Goal: Task Accomplishment & Management: Use online tool/utility

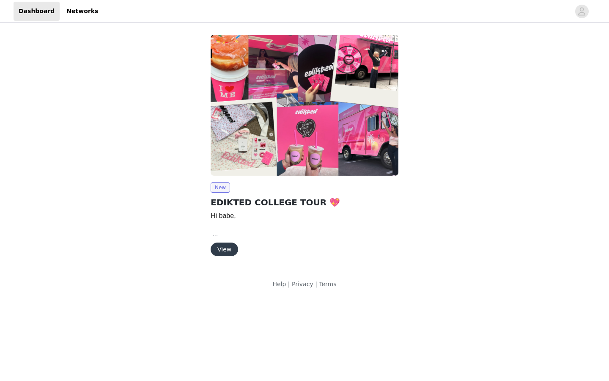
click at [228, 252] on button "View" at bounding box center [224, 249] width 27 height 14
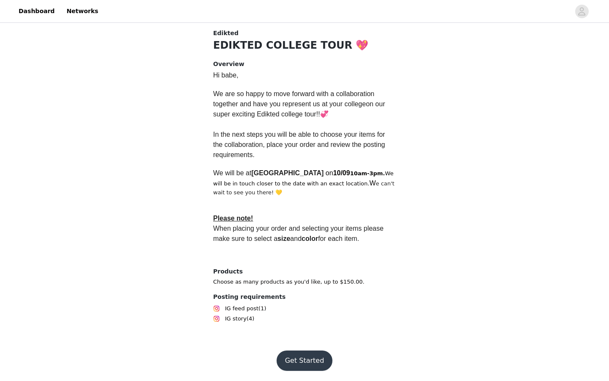
scroll to position [180, 0]
click at [294, 364] on button "Get Started" at bounding box center [305, 360] width 56 height 20
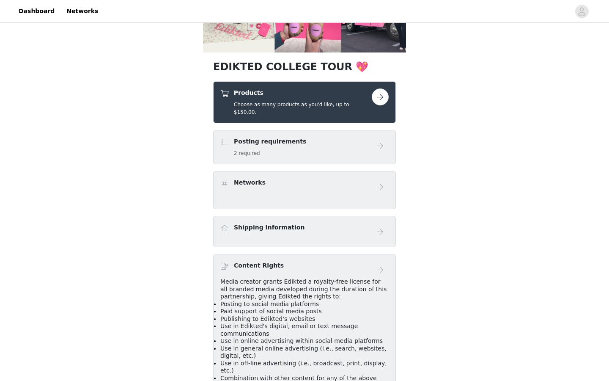
scroll to position [136, 0]
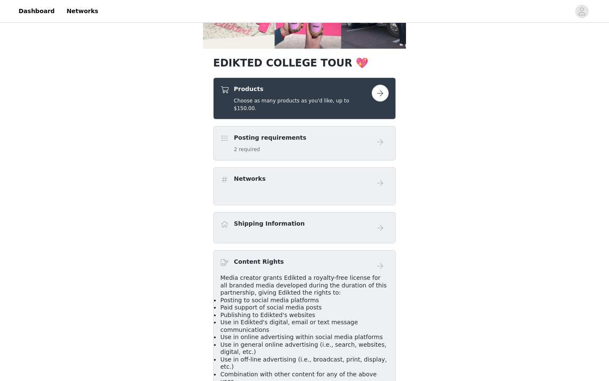
click at [378, 92] on button "button" at bounding box center [380, 93] width 17 height 17
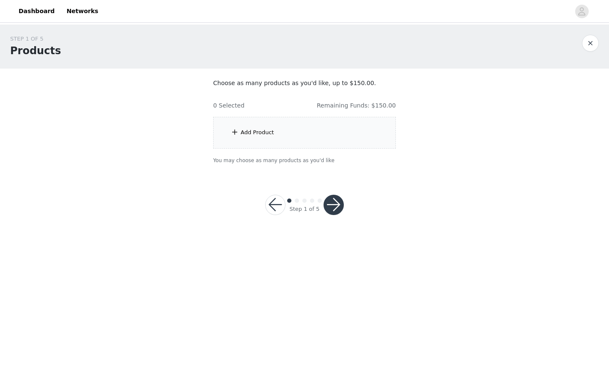
click at [297, 134] on div "Add Product" at bounding box center [304, 133] width 183 height 32
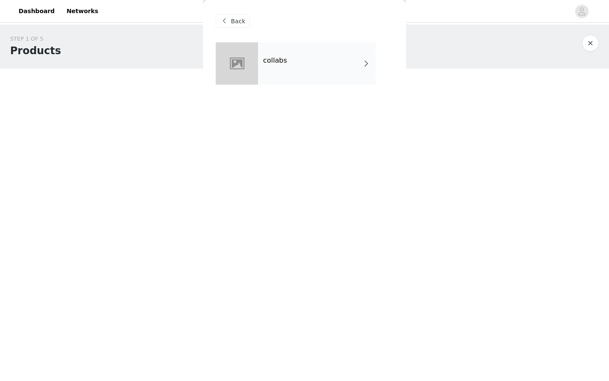
click at [313, 70] on div "collabs" at bounding box center [317, 63] width 118 height 42
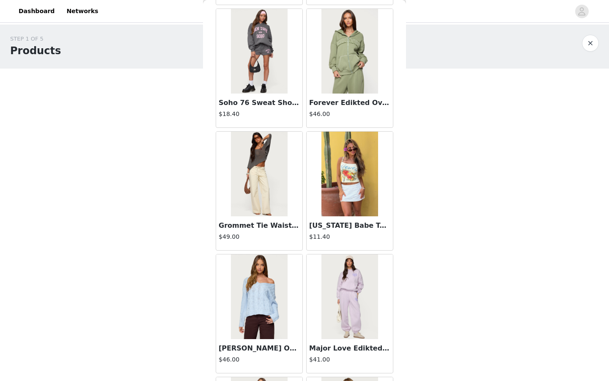
scroll to position [404, 0]
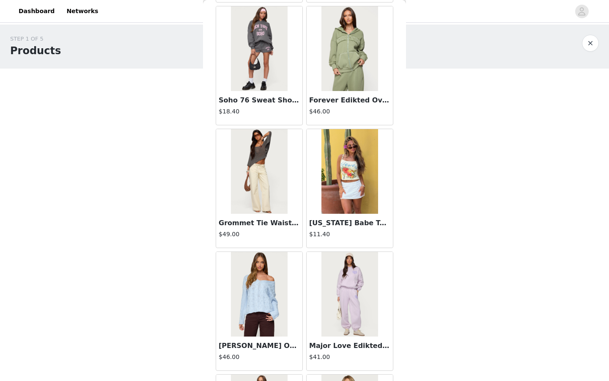
click at [266, 186] on img at bounding box center [259, 171] width 56 height 85
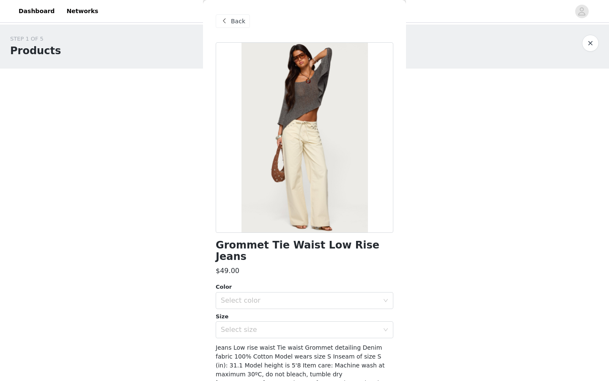
scroll to position [0, 0]
click at [232, 19] on span "Back" at bounding box center [238, 21] width 14 height 9
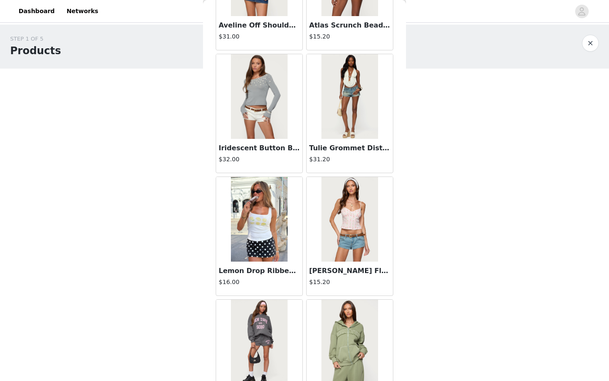
scroll to position [111, 0]
click at [359, 100] on img at bounding box center [349, 97] width 56 height 85
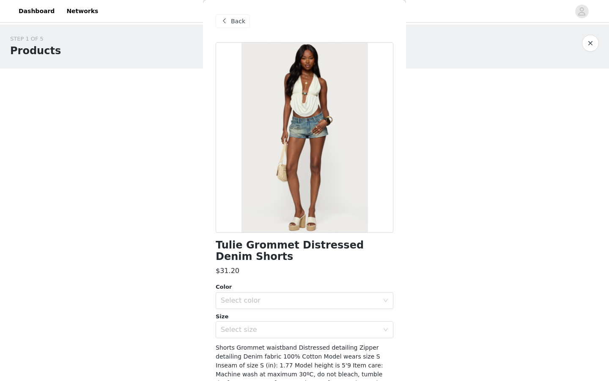
scroll to position [0, 0]
click at [230, 20] on div "Back" at bounding box center [233, 21] width 34 height 14
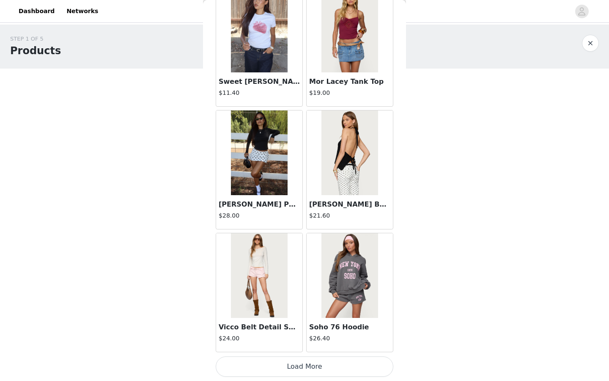
click at [301, 367] on button "Load More" at bounding box center [305, 366] width 178 height 20
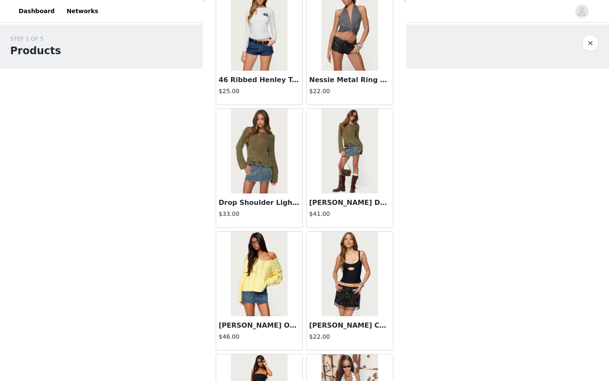
scroll to position [2028, 0]
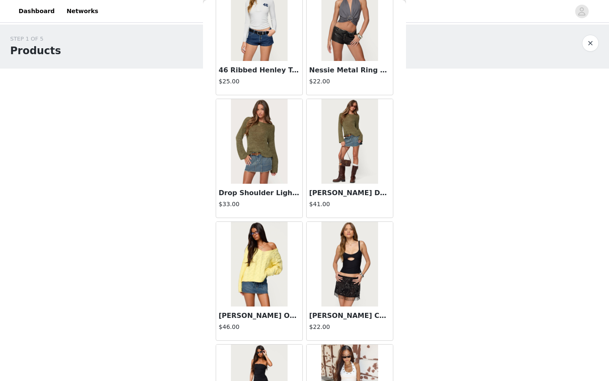
click at [259, 262] on img at bounding box center [259, 264] width 56 height 85
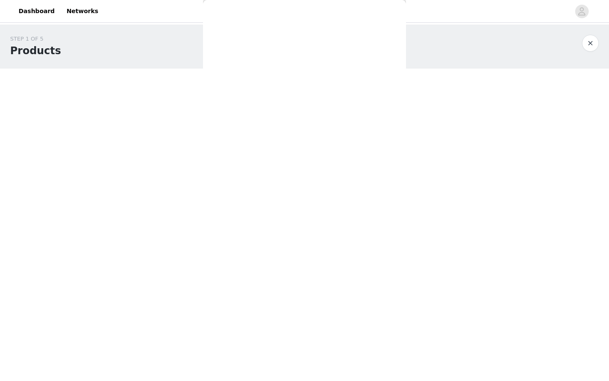
scroll to position [0, 0]
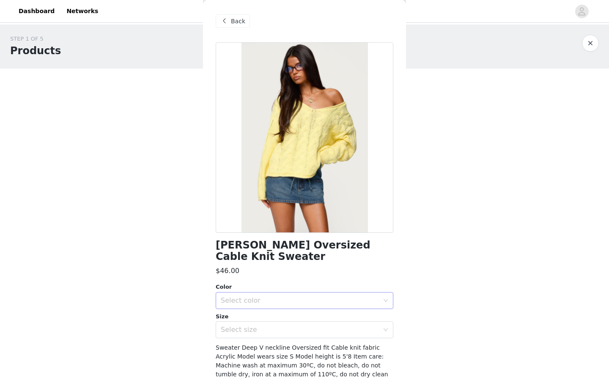
click at [304, 296] on div "Select color" at bounding box center [300, 300] width 158 height 8
click at [298, 312] on li "YELLOW" at bounding box center [305, 307] width 178 height 14
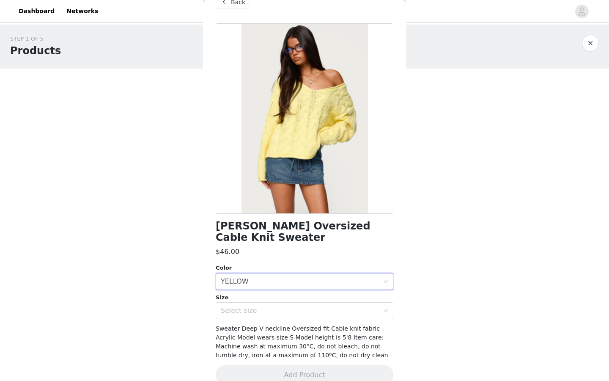
scroll to position [21, 0]
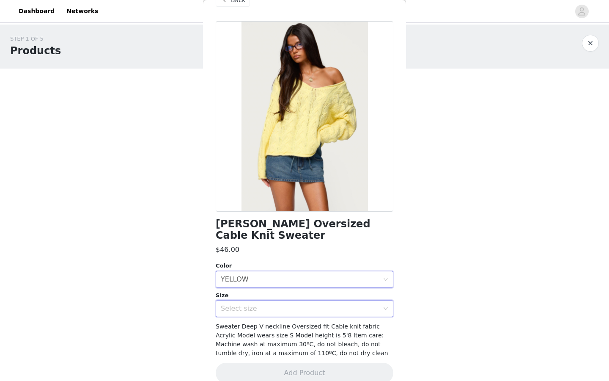
click at [309, 300] on div "Select size" at bounding box center [302, 308] width 162 height 16
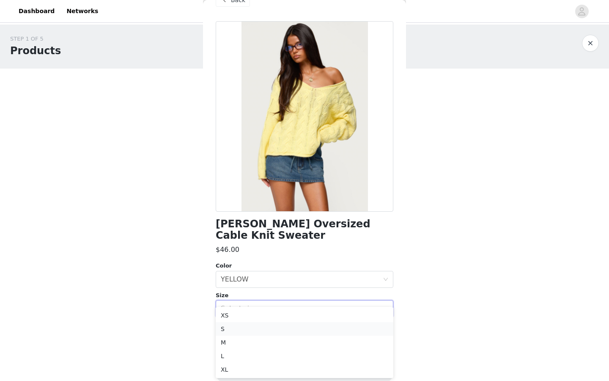
click at [280, 325] on li "S" at bounding box center [305, 329] width 178 height 14
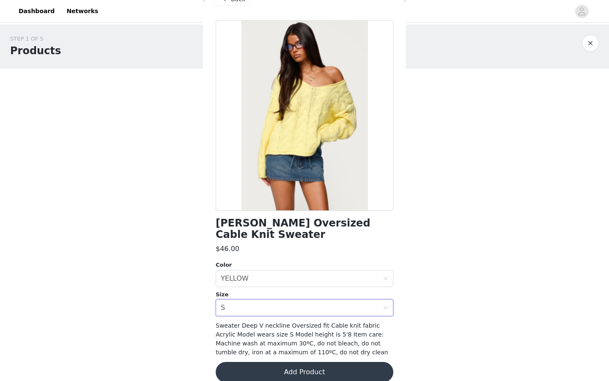
scroll to position [22, 0]
click at [283, 362] on button "Add Product" at bounding box center [305, 372] width 178 height 20
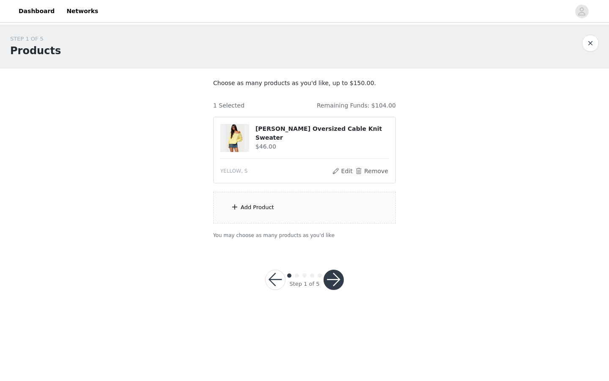
click at [302, 211] on div "Add Product" at bounding box center [304, 208] width 183 height 32
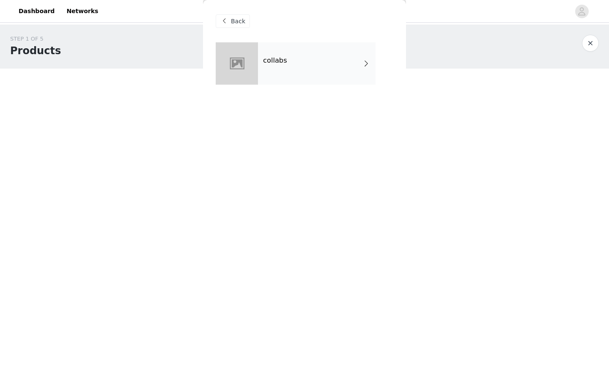
click at [331, 68] on div "collabs" at bounding box center [317, 63] width 118 height 42
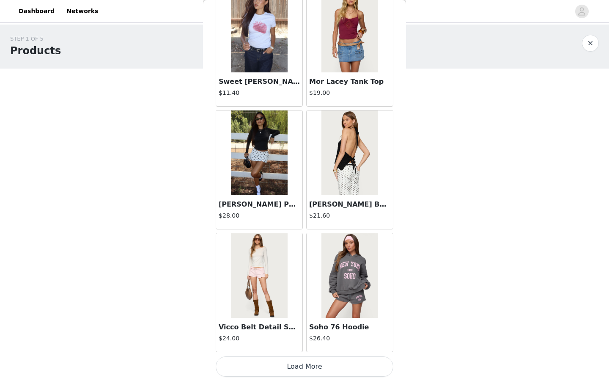
click at [288, 360] on button "Load More" at bounding box center [305, 366] width 178 height 20
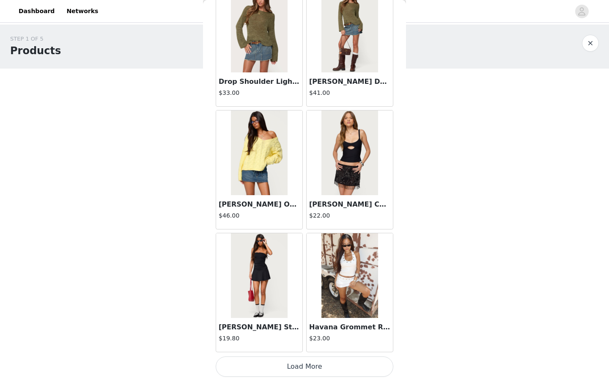
scroll to position [2139, 0]
click at [312, 369] on button "Load More" at bounding box center [305, 366] width 178 height 20
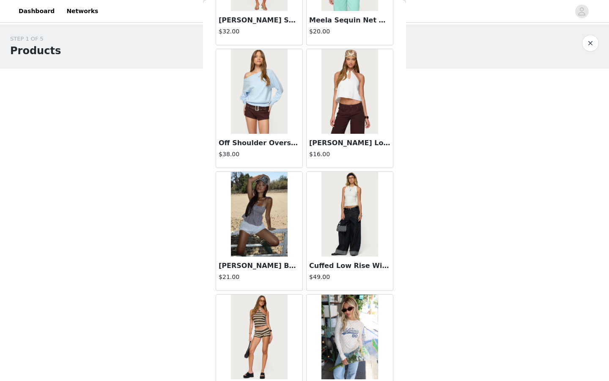
scroll to position [2815, 0]
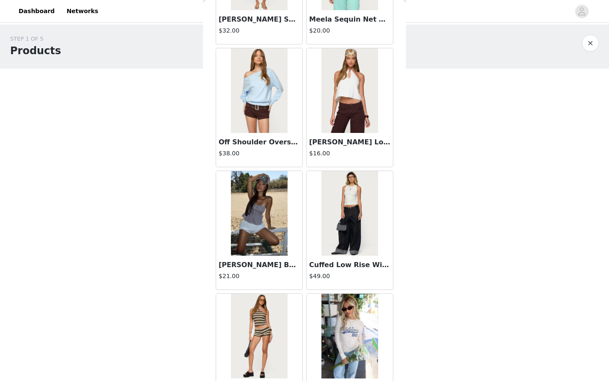
click at [262, 237] on img at bounding box center [259, 213] width 56 height 85
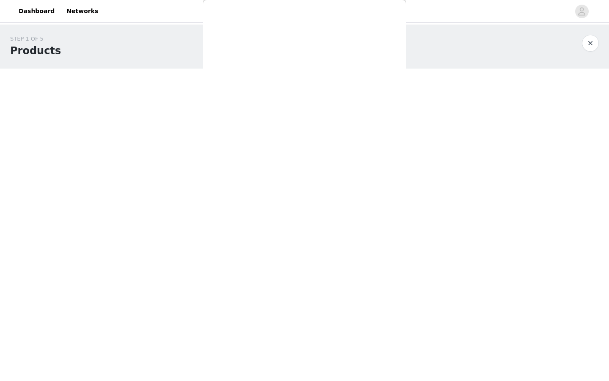
scroll to position [0, 0]
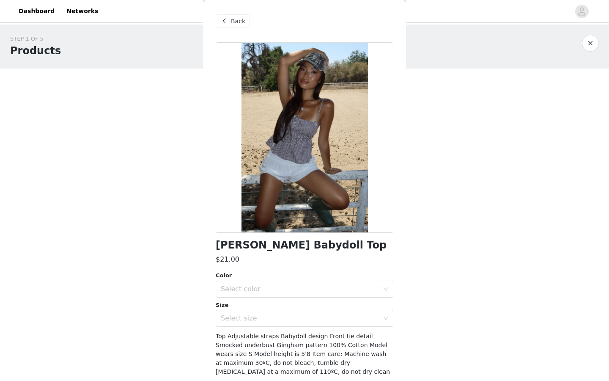
click at [292, 299] on div "Color Select color Size Select size" at bounding box center [305, 298] width 178 height 55
click at [293, 278] on div "Color" at bounding box center [305, 275] width 178 height 8
click at [293, 288] on div "Select color" at bounding box center [300, 289] width 158 height 8
click at [281, 305] on li "BROWN" at bounding box center [305, 307] width 178 height 14
click at [308, 290] on div "Select color BROWN" at bounding box center [302, 289] width 162 height 16
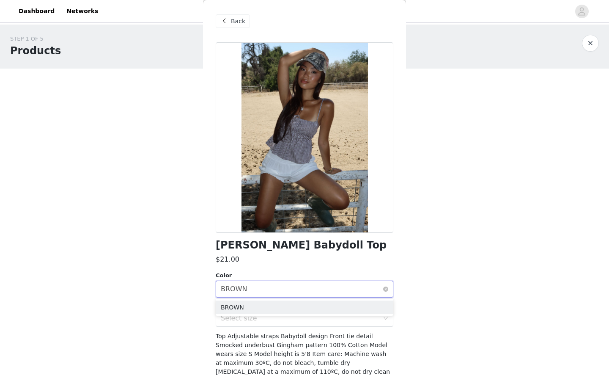
click at [308, 290] on div "Select color BROWN" at bounding box center [302, 289] width 162 height 16
click at [297, 316] on div "Select size" at bounding box center [300, 318] width 158 height 8
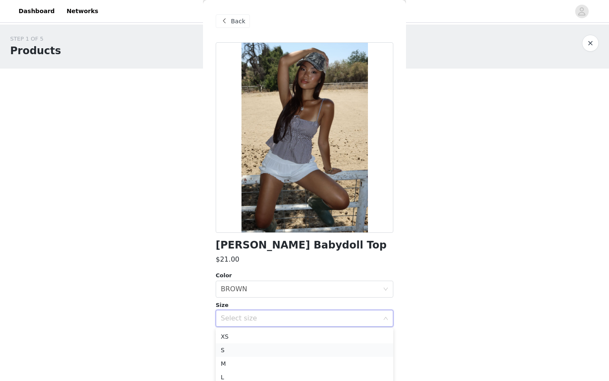
click at [273, 350] on li "S" at bounding box center [305, 350] width 178 height 14
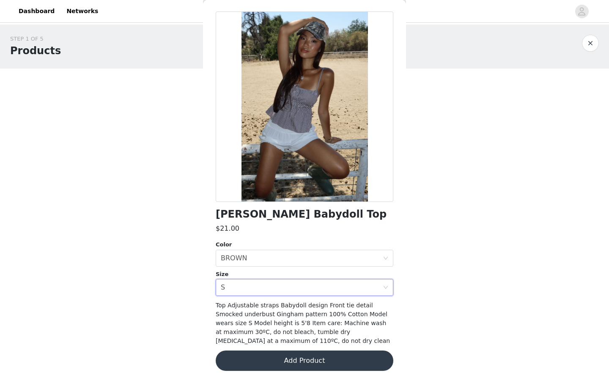
scroll to position [30, 0]
click at [281, 357] on button "Add Product" at bounding box center [305, 360] width 178 height 20
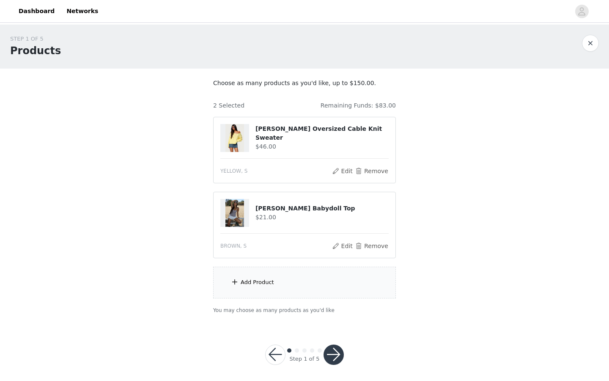
click at [285, 287] on div "Add Product" at bounding box center [304, 282] width 183 height 32
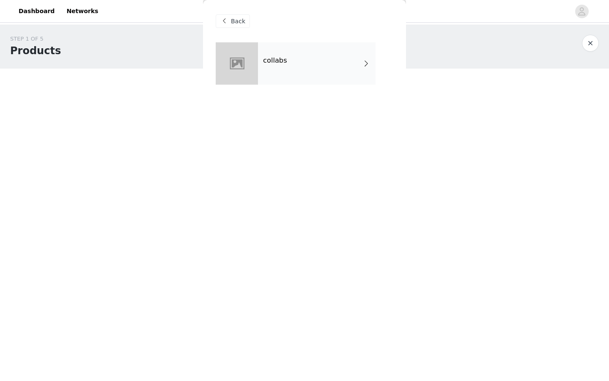
click at [330, 52] on div "collabs" at bounding box center [317, 63] width 118 height 42
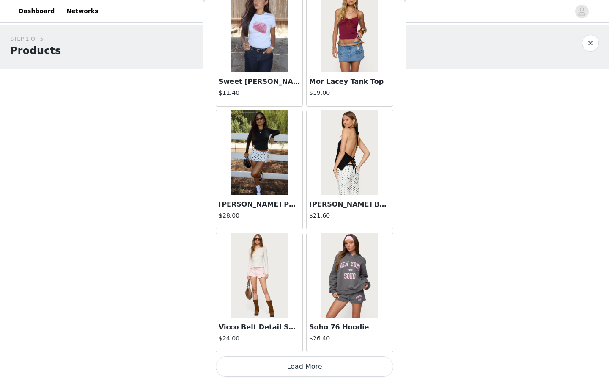
click at [278, 367] on button "Load More" at bounding box center [305, 366] width 178 height 20
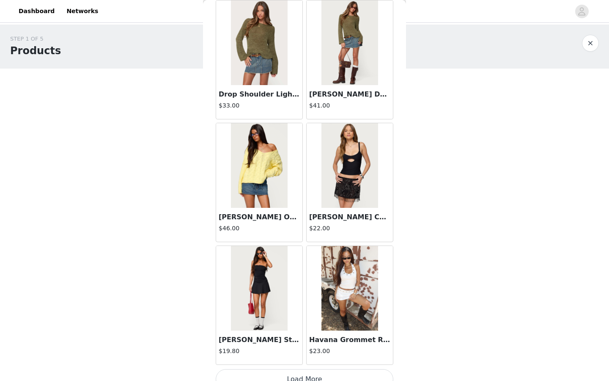
scroll to position [2130, 0]
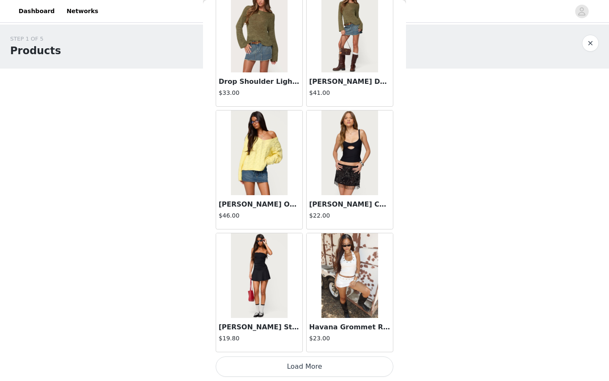
click at [298, 364] on button "Load More" at bounding box center [305, 366] width 178 height 20
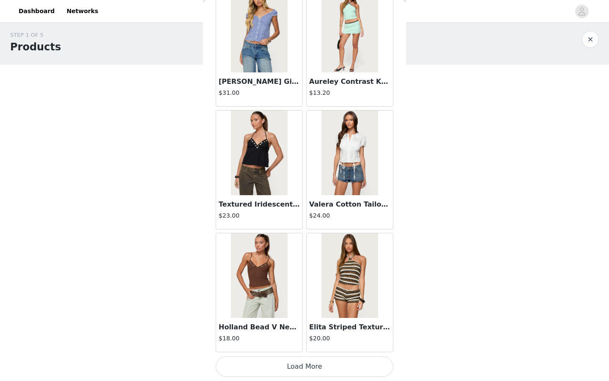
scroll to position [3365, 0]
click at [273, 364] on button "Load More" at bounding box center [305, 366] width 178 height 20
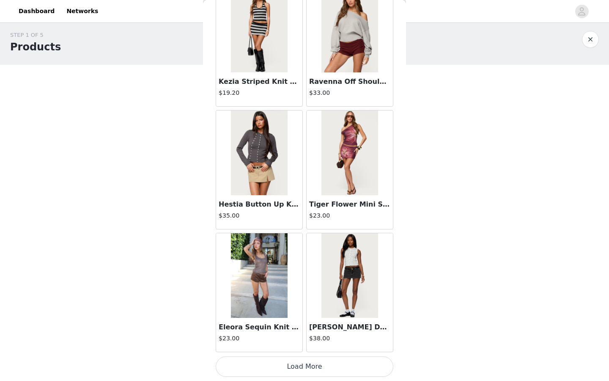
scroll to position [4592, 0]
click at [291, 370] on button "Load More" at bounding box center [305, 366] width 178 height 20
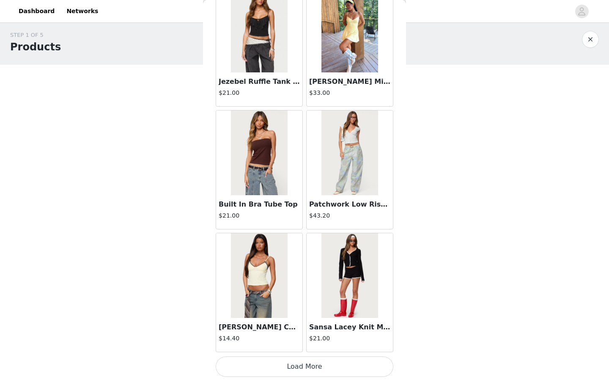
scroll to position [5818, 0]
click at [300, 366] on button "Load More" at bounding box center [305, 366] width 178 height 20
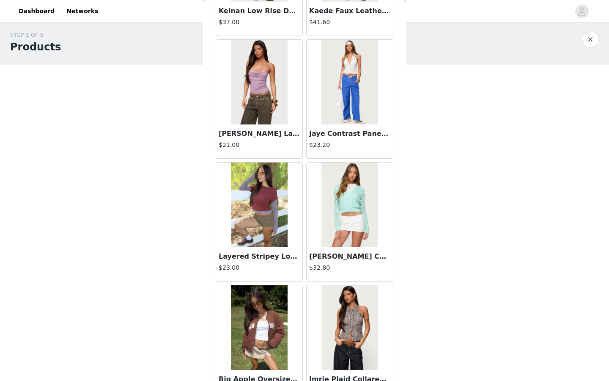
scroll to position [6995, 0]
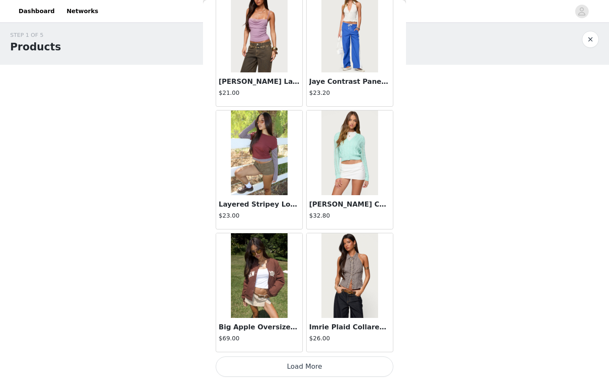
click at [301, 368] on button "Load More" at bounding box center [305, 366] width 178 height 20
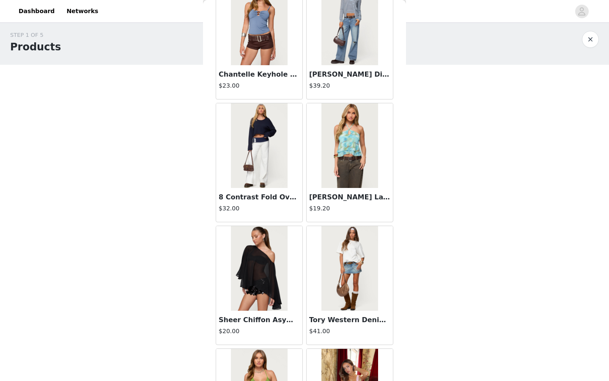
scroll to position [8036, 0]
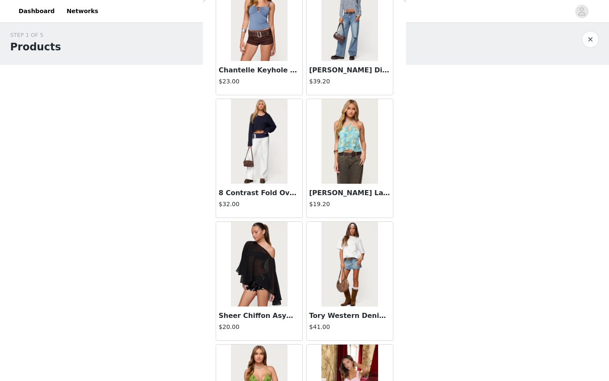
click at [345, 268] on img at bounding box center [349, 264] width 56 height 85
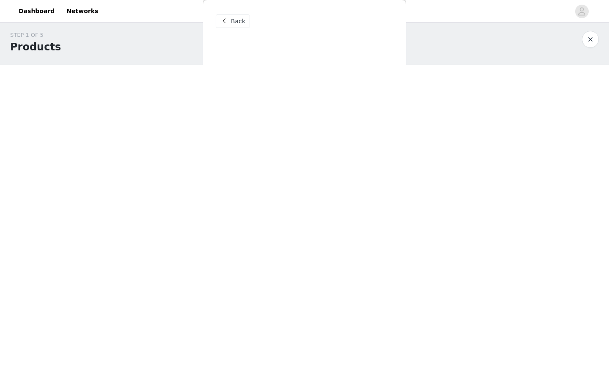
scroll to position [0, 0]
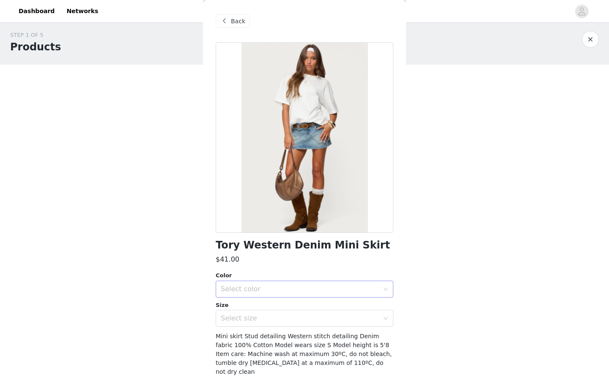
click at [270, 286] on div "Select color" at bounding box center [300, 289] width 158 height 8
click at [257, 306] on li "BLUE" at bounding box center [305, 307] width 178 height 14
click at [258, 317] on div "Select size" at bounding box center [300, 318] width 158 height 8
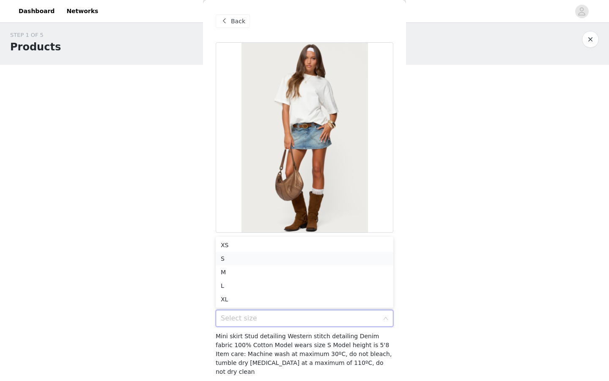
click at [247, 262] on li "S" at bounding box center [305, 259] width 178 height 14
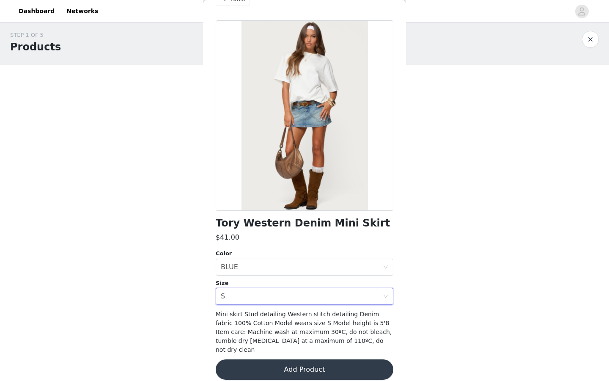
scroll to position [22, 0]
click at [280, 359] on button "Add Product" at bounding box center [305, 369] width 178 height 20
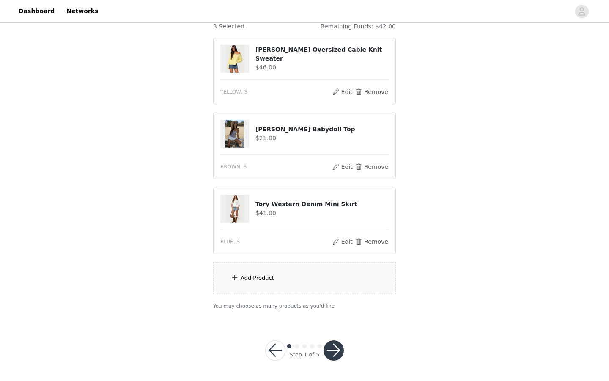
scroll to position [79, 0]
click at [260, 273] on div "Add Product" at bounding box center [304, 279] width 183 height 32
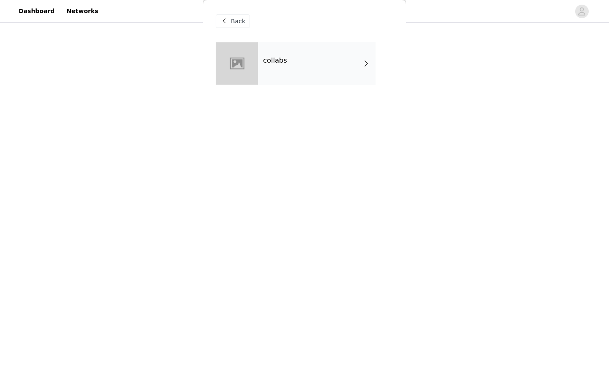
click at [324, 61] on div "collabs" at bounding box center [317, 63] width 118 height 42
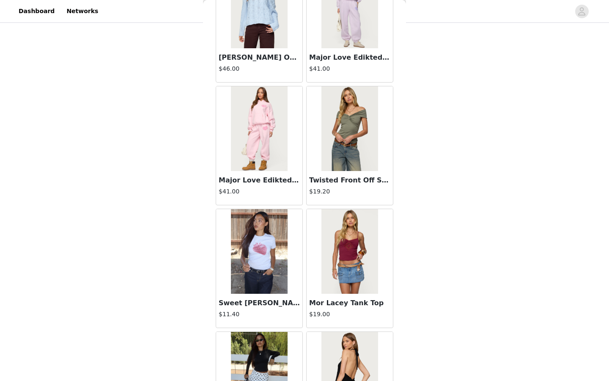
scroll to position [714, 0]
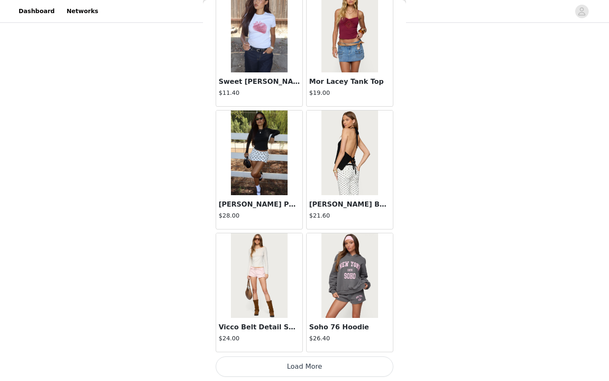
click at [288, 366] on button "Load More" at bounding box center [305, 366] width 178 height 20
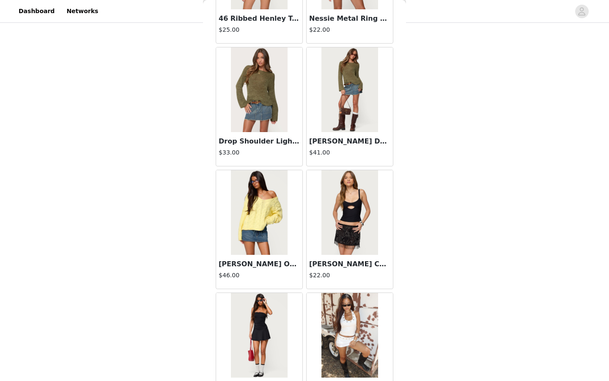
scroll to position [2080, 0]
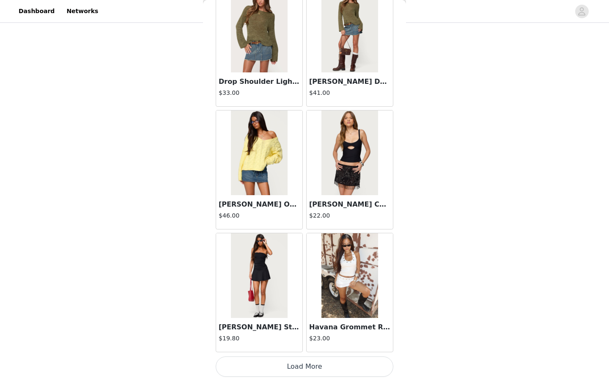
click at [301, 368] on button "Load More" at bounding box center [305, 366] width 178 height 20
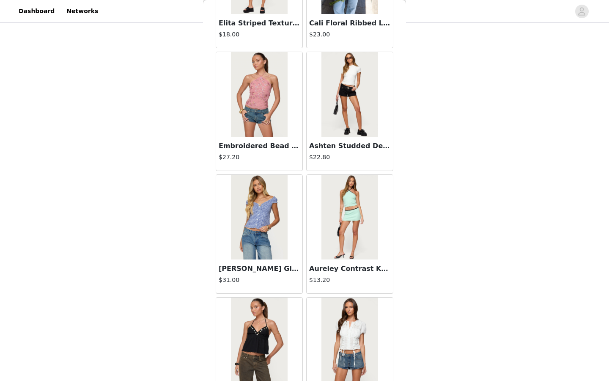
scroll to position [3231, 0]
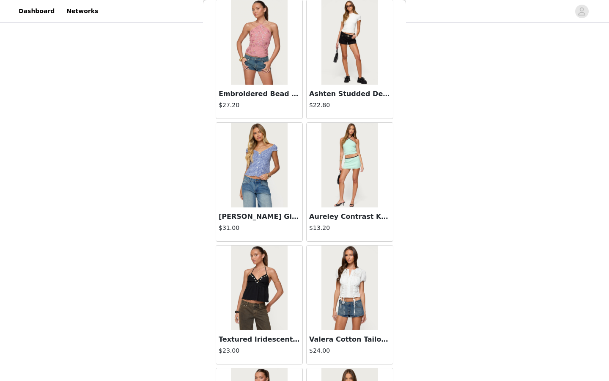
click at [266, 195] on img at bounding box center [259, 165] width 56 height 85
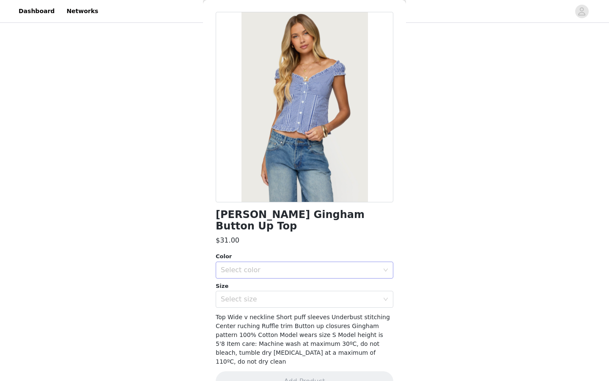
scroll to position [79, 0]
click at [278, 266] on div "Select color" at bounding box center [300, 270] width 158 height 8
click at [266, 279] on li "NAVY" at bounding box center [305, 277] width 178 height 14
click at [268, 295] on div "Select size" at bounding box center [300, 299] width 158 height 8
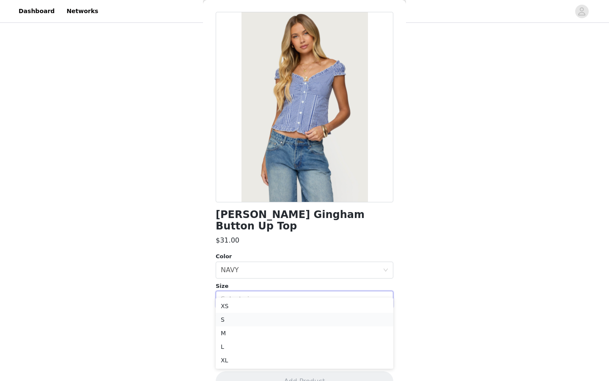
click at [254, 320] on li "S" at bounding box center [305, 319] width 178 height 14
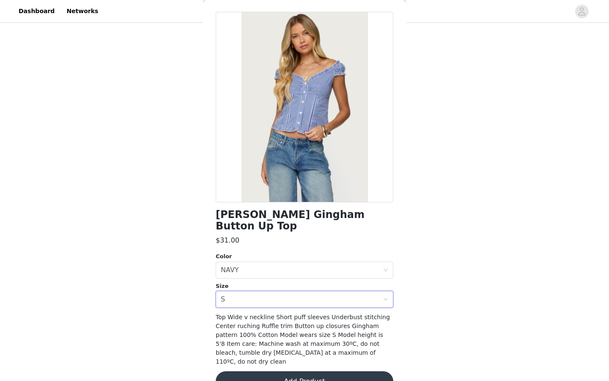
click at [294, 371] on button "Add Product" at bounding box center [305, 381] width 178 height 20
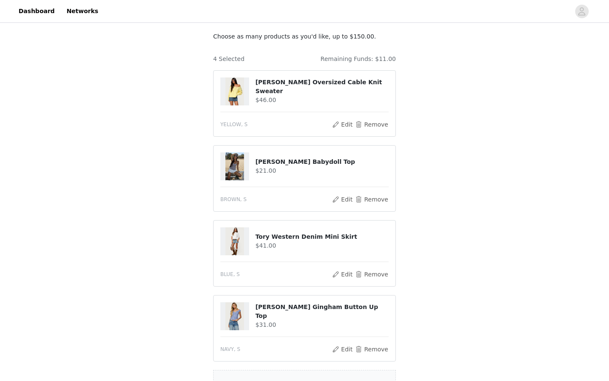
scroll to position [118, 0]
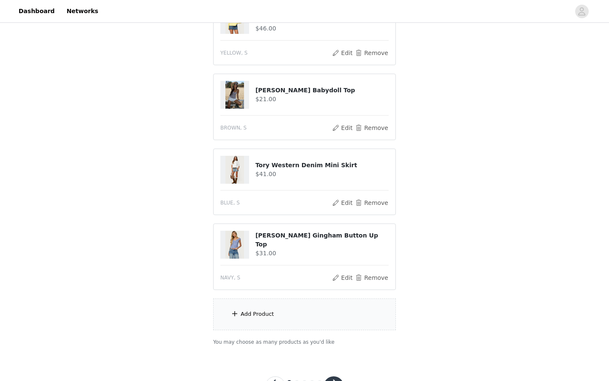
click at [269, 306] on div "Add Product" at bounding box center [304, 314] width 183 height 32
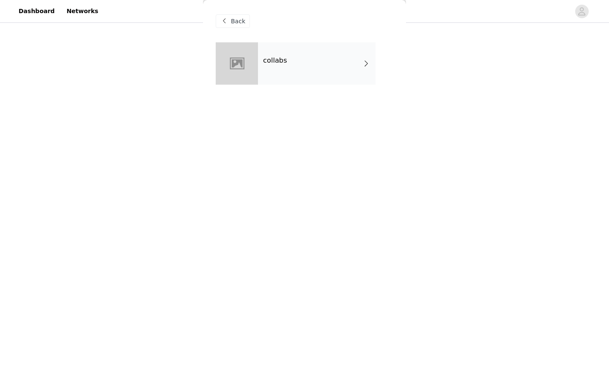
click at [338, 57] on div "collabs" at bounding box center [317, 63] width 118 height 42
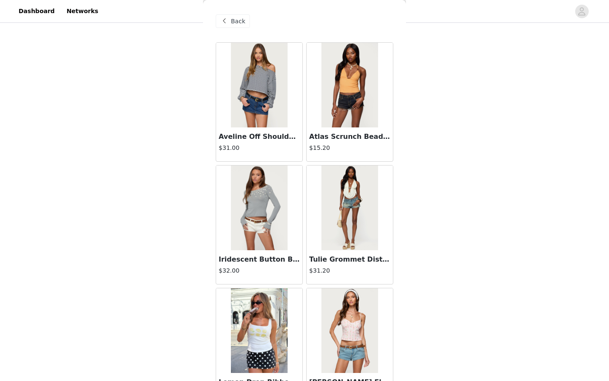
click at [343, 105] on img at bounding box center [349, 85] width 56 height 85
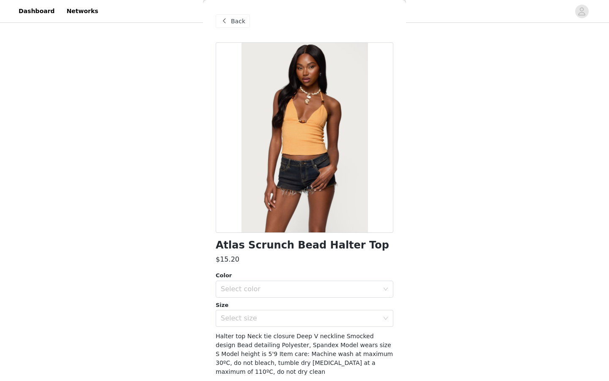
scroll to position [0, 0]
click at [238, 23] on span "Back" at bounding box center [238, 21] width 14 height 9
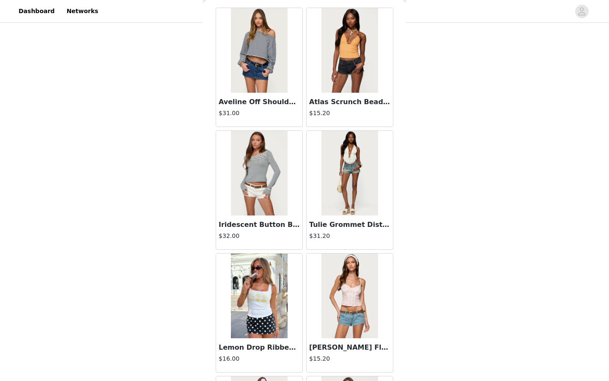
scroll to position [43, 0]
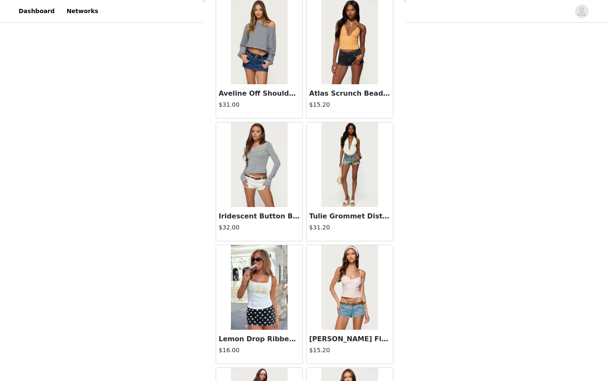
click at [274, 200] on img at bounding box center [259, 164] width 56 height 85
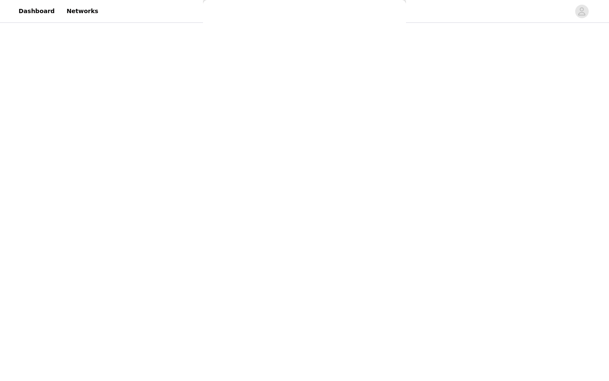
scroll to position [0, 0]
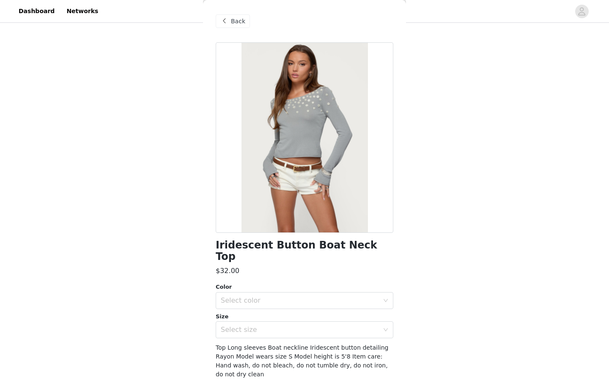
click at [240, 20] on span "Back" at bounding box center [238, 21] width 14 height 9
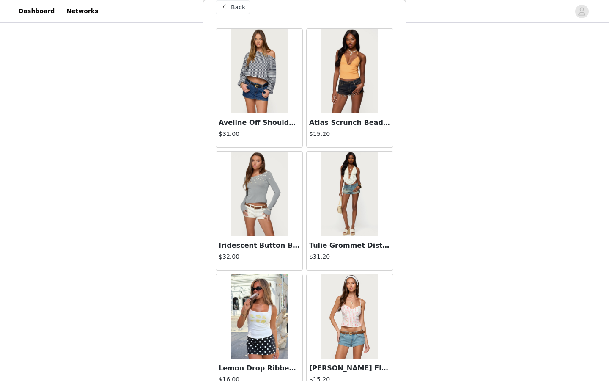
scroll to position [14, 0]
click at [351, 202] on img at bounding box center [349, 193] width 56 height 85
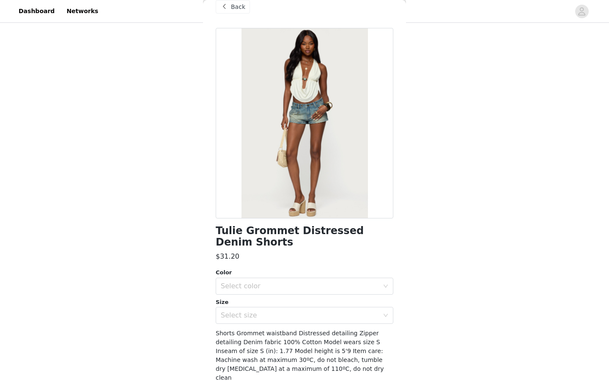
click at [226, 7] on span at bounding box center [224, 7] width 10 height 10
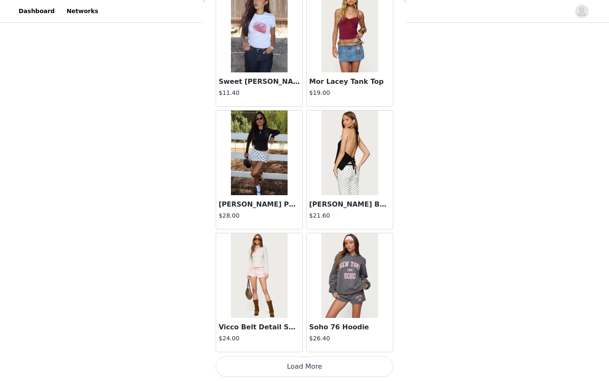
scroll to position [913, 0]
click at [281, 363] on button "Load More" at bounding box center [305, 366] width 178 height 20
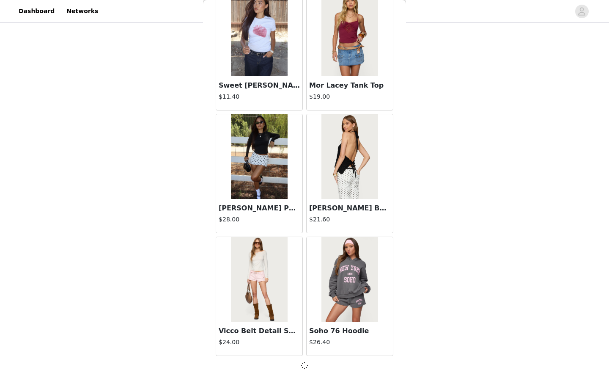
click at [272, 286] on img at bounding box center [259, 279] width 56 height 85
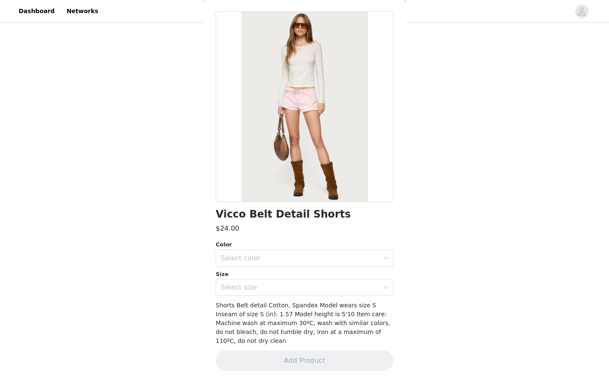
scroll to position [22, 0]
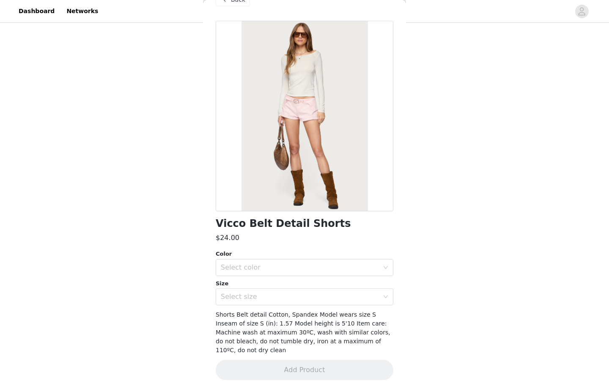
click at [242, 279] on div "Size" at bounding box center [305, 283] width 178 height 8
click at [241, 264] on div "Select color" at bounding box center [300, 267] width 158 height 8
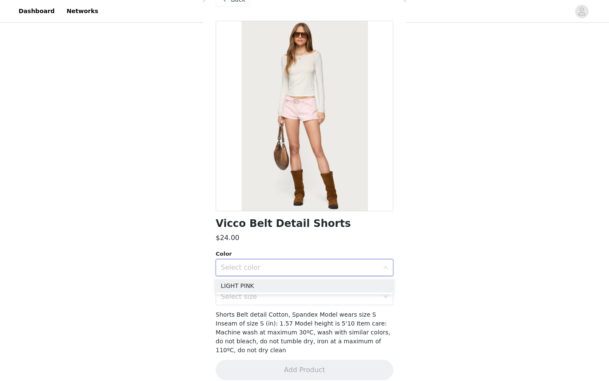
click at [241, 264] on div "Select color" at bounding box center [300, 267] width 158 height 8
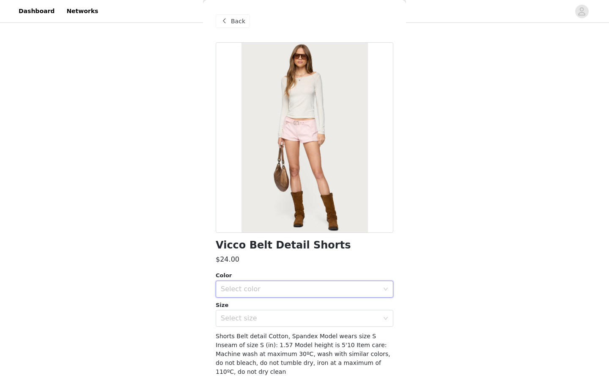
scroll to position [0, 0]
click at [243, 16] on div "Back" at bounding box center [233, 21] width 34 height 14
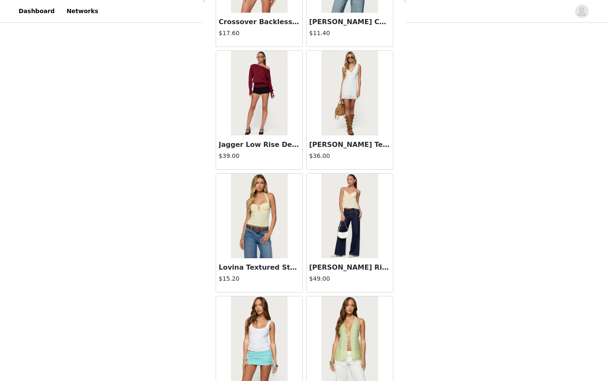
scroll to position [1465, 0]
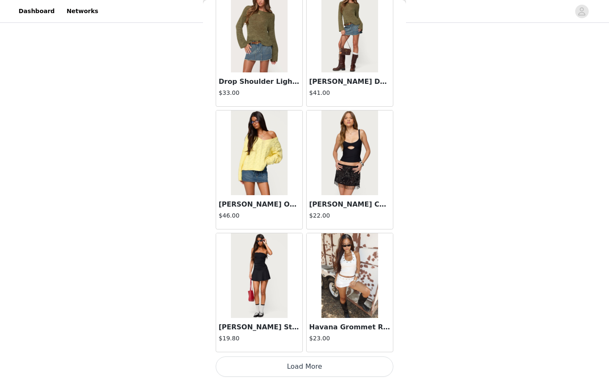
click at [322, 367] on button "Load More" at bounding box center [305, 366] width 178 height 20
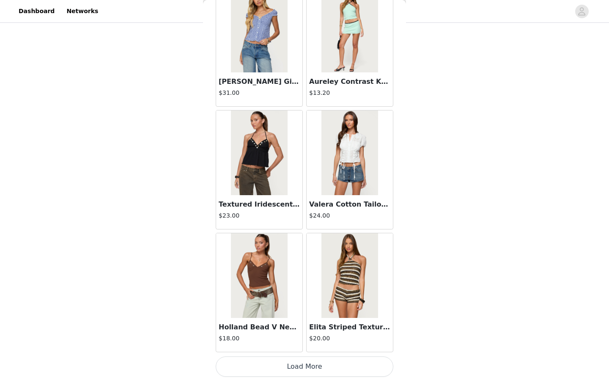
scroll to position [3365, 0]
click at [281, 363] on button "Load More" at bounding box center [305, 366] width 178 height 20
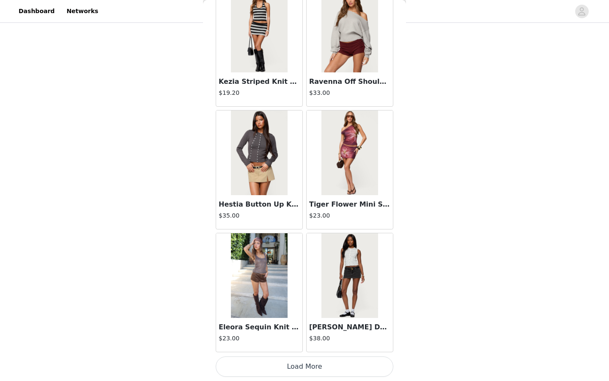
scroll to position [153, 0]
click at [281, 364] on button "Load More" at bounding box center [305, 366] width 178 height 20
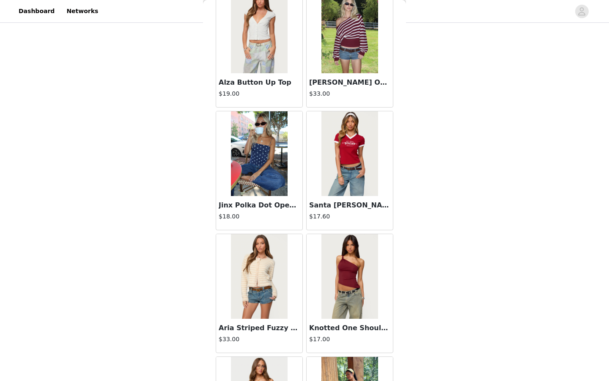
scroll to position [5452, 0]
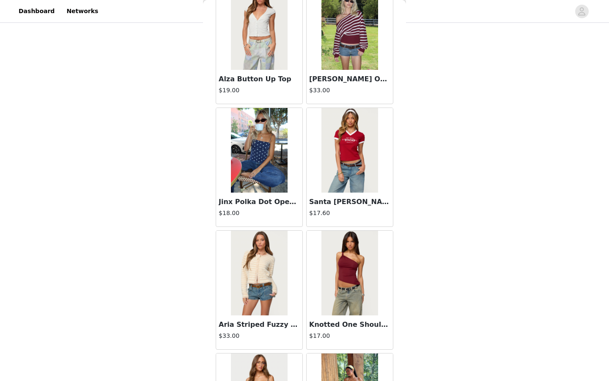
click at [268, 208] on div "Jinx Polka Dot Open-Back Top $18.00" at bounding box center [259, 209] width 86 height 34
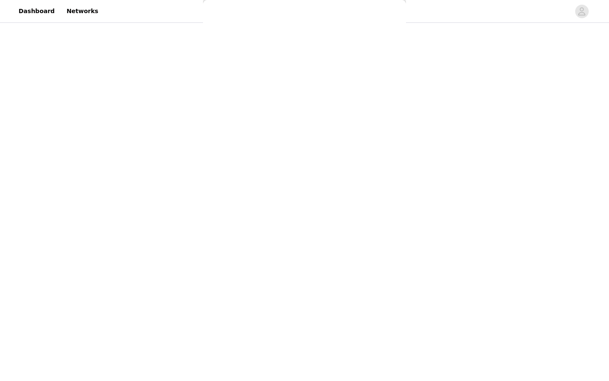
scroll to position [0, 0]
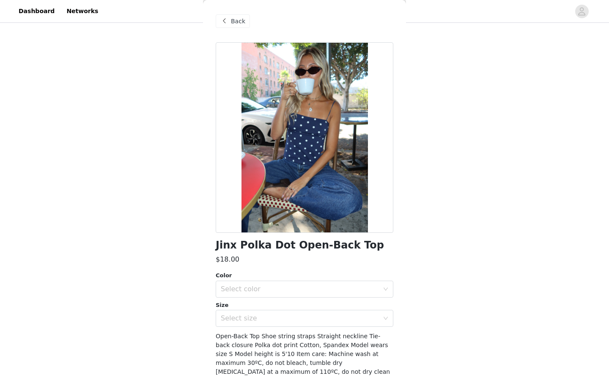
click at [238, 19] on span "Back" at bounding box center [238, 21] width 14 height 9
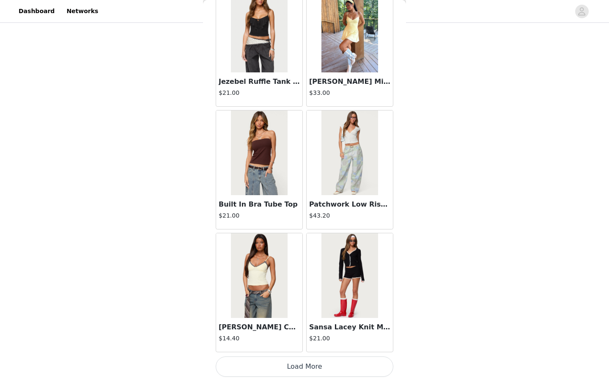
scroll to position [153, 0]
click at [311, 364] on button "Load More" at bounding box center [305, 366] width 178 height 20
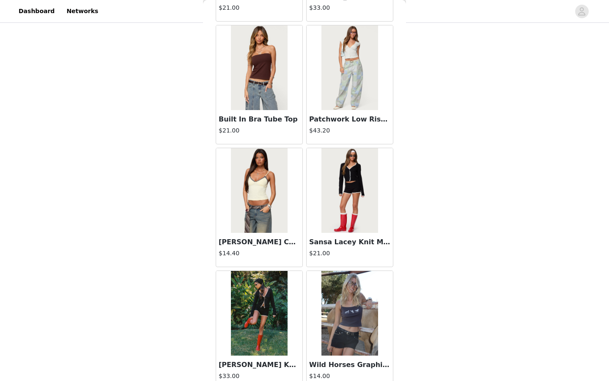
scroll to position [5901, 0]
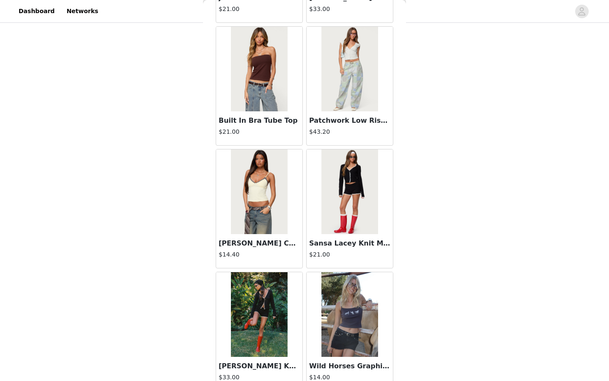
click at [273, 212] on img at bounding box center [259, 191] width 56 height 85
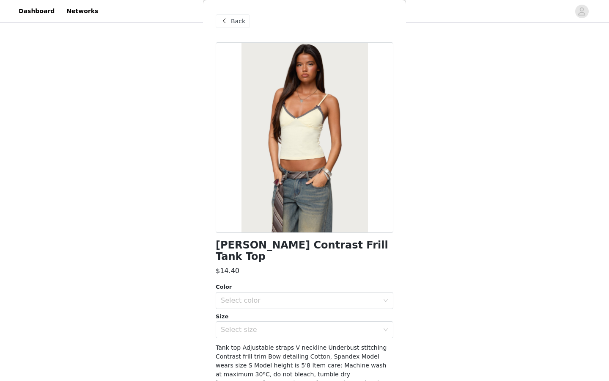
scroll to position [0, 0]
click at [239, 15] on div "Back" at bounding box center [233, 21] width 34 height 14
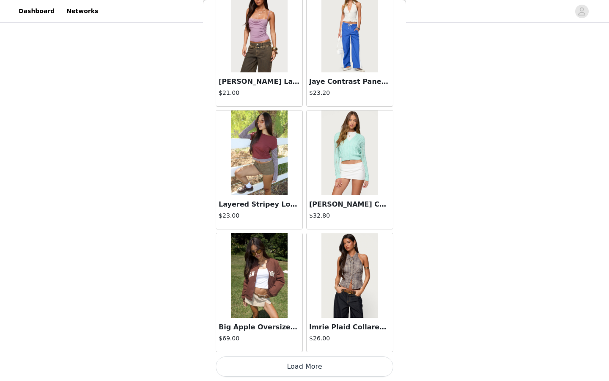
click at [290, 364] on button "Load More" at bounding box center [305, 366] width 178 height 20
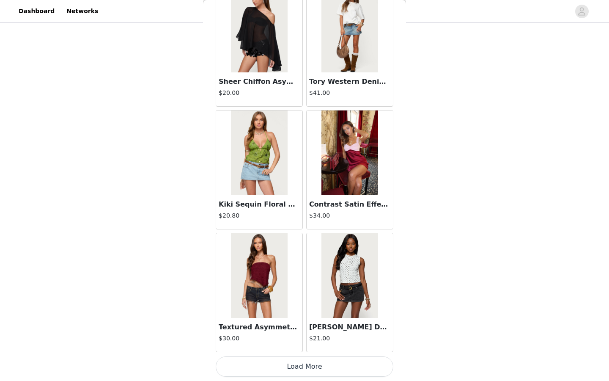
scroll to position [8270, 0]
click at [293, 371] on button "Load More" at bounding box center [305, 366] width 178 height 20
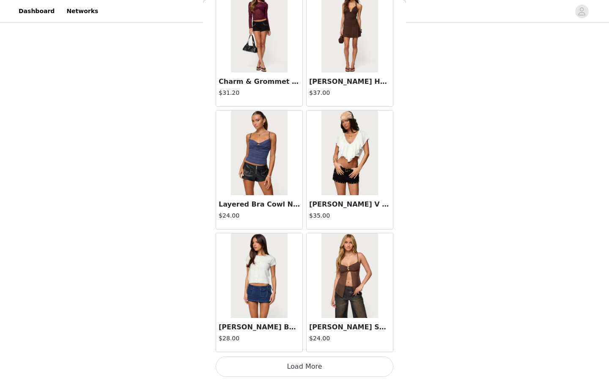
scroll to position [9496, 0]
click at [284, 364] on button "Load More" at bounding box center [305, 366] width 178 height 20
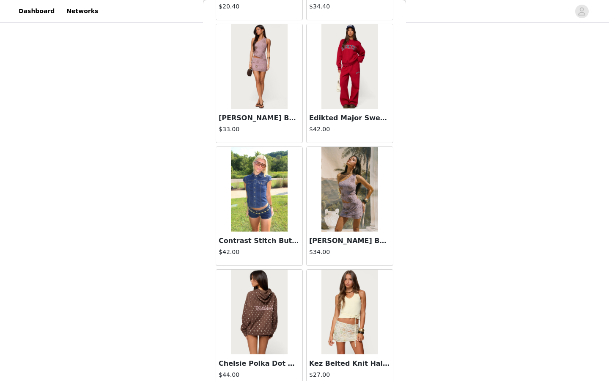
scroll to position [10686, 0]
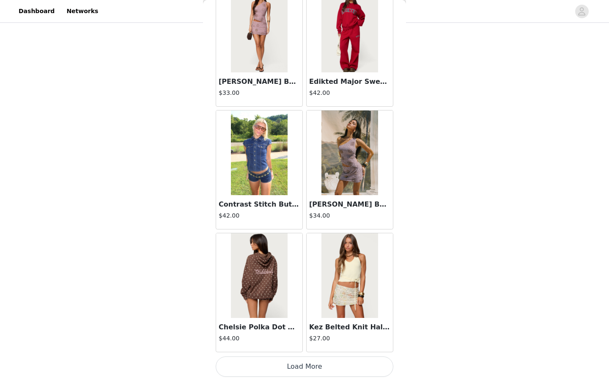
click at [319, 367] on button "Load More" at bounding box center [305, 366] width 178 height 20
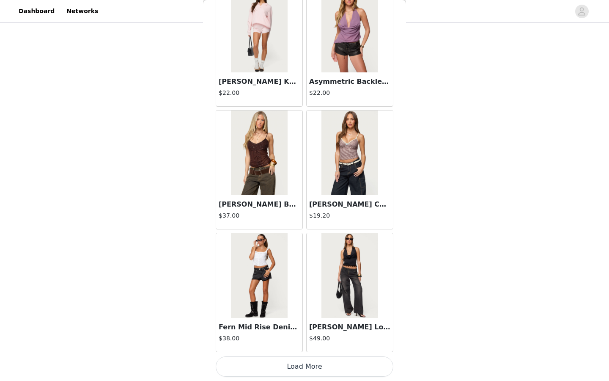
scroll to position [153, 0]
click at [305, 370] on button "Load More" at bounding box center [305, 366] width 178 height 20
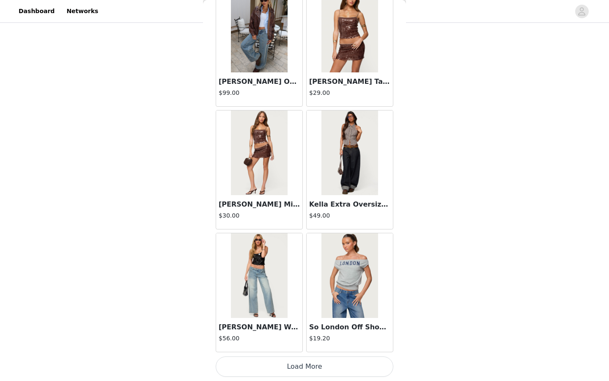
scroll to position [13174, 0]
click at [272, 367] on button "Load More" at bounding box center [305, 366] width 178 height 20
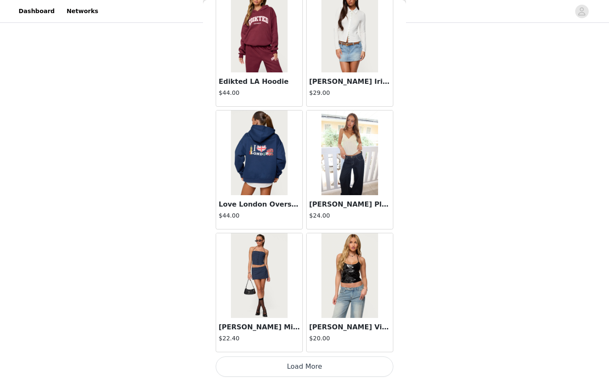
scroll to position [14400, 0]
click at [310, 362] on button "Load More" at bounding box center [305, 366] width 178 height 20
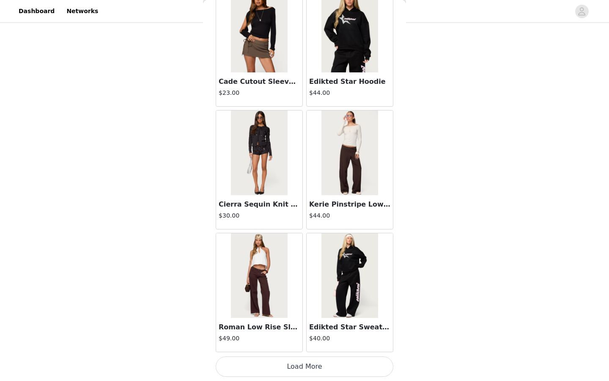
scroll to position [153, 0]
click at [296, 366] on button "Load More" at bounding box center [305, 366] width 178 height 20
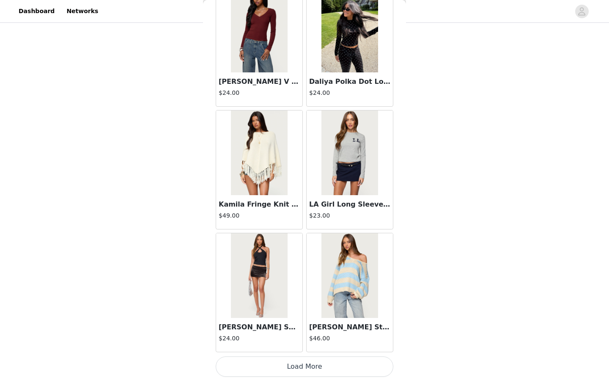
click at [283, 362] on button "Load More" at bounding box center [305, 366] width 178 height 20
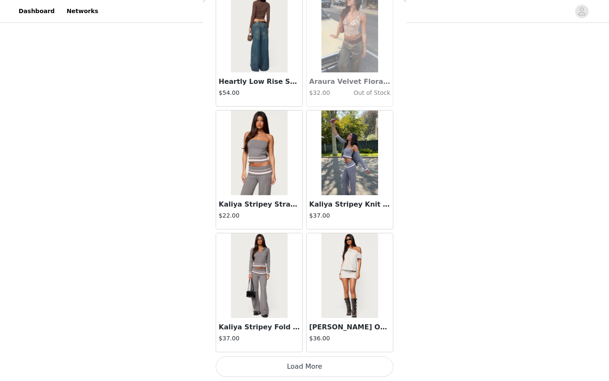
click at [330, 369] on button "Load More" at bounding box center [305, 366] width 178 height 20
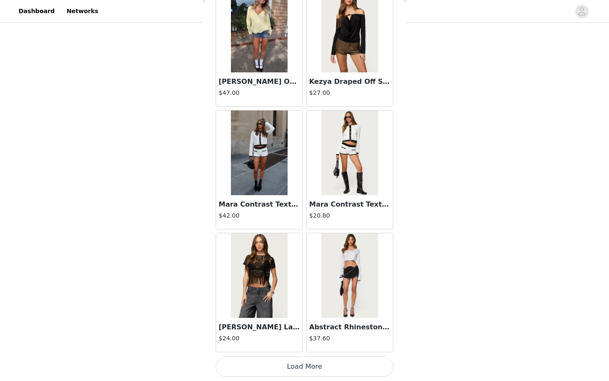
scroll to position [19305, 0]
click at [322, 361] on button "Load More" at bounding box center [305, 366] width 178 height 20
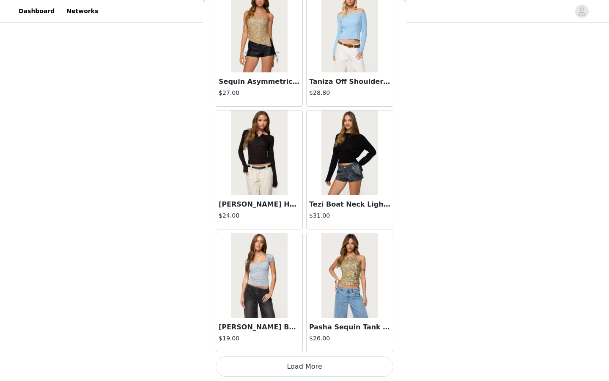
scroll to position [20531, 0]
click at [291, 366] on button "Load More" at bounding box center [305, 366] width 178 height 20
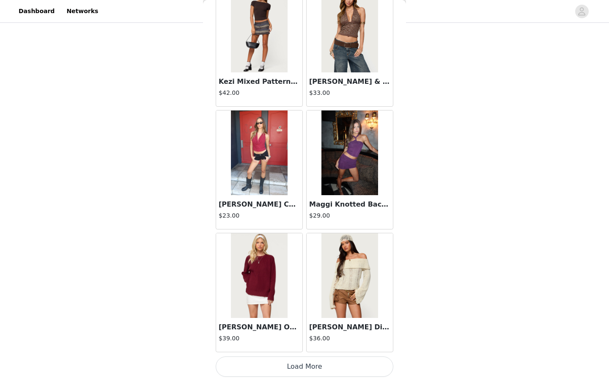
scroll to position [21757, 0]
click at [311, 364] on button "Load More" at bounding box center [305, 366] width 178 height 20
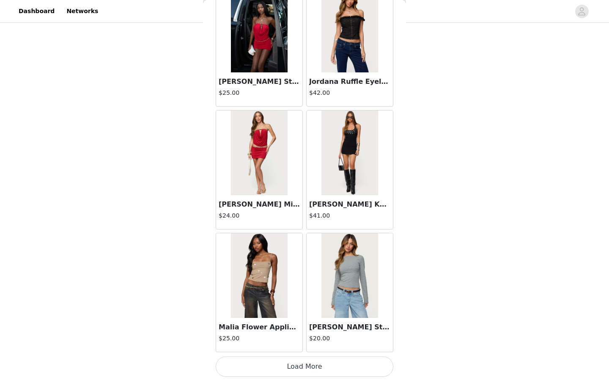
scroll to position [22983, 0]
click at [308, 366] on button "Load More" at bounding box center [305, 366] width 178 height 20
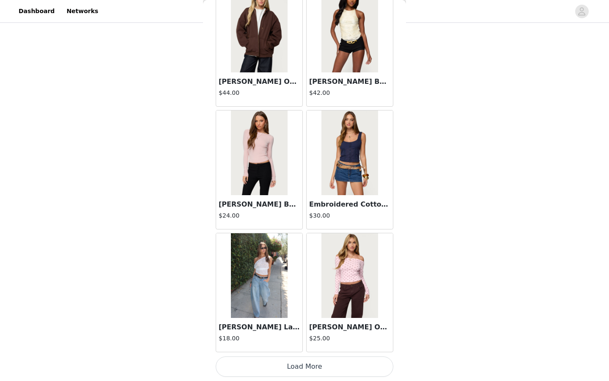
scroll to position [24209, 0]
click at [318, 362] on button "Load More" at bounding box center [305, 366] width 178 height 20
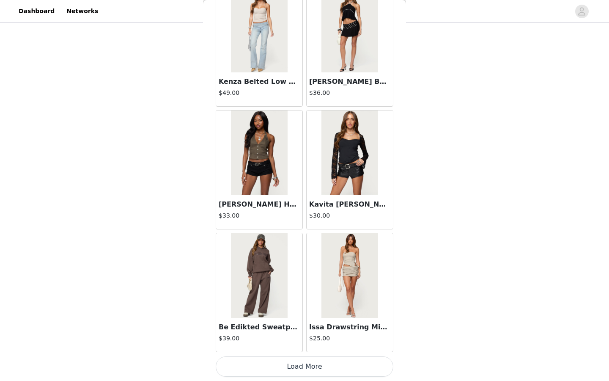
scroll to position [153, 0]
click at [311, 364] on button "Load More" at bounding box center [305, 366] width 178 height 20
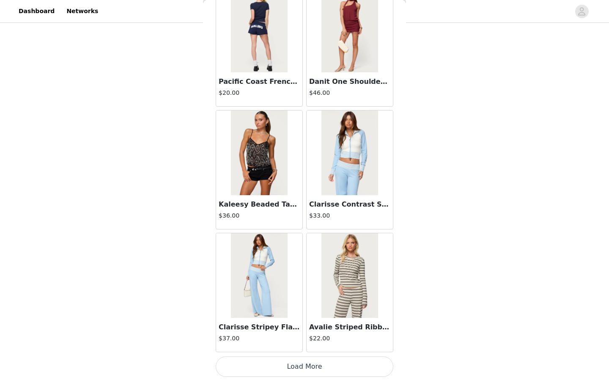
scroll to position [26661, 0]
click at [312, 369] on button "Load More" at bounding box center [305, 366] width 178 height 20
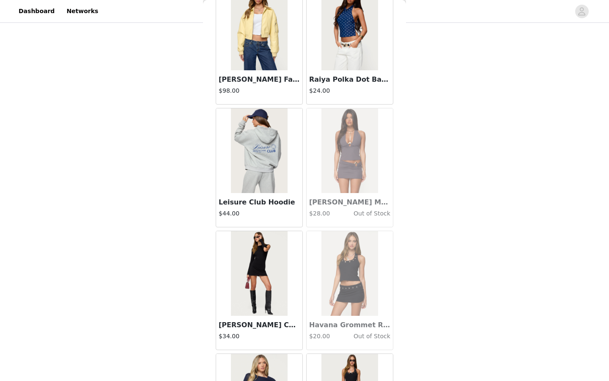
scroll to position [27768, 0]
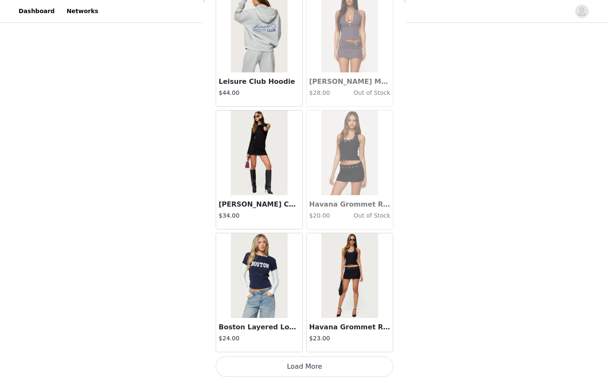
click at [324, 368] on button "Load More" at bounding box center [305, 366] width 178 height 20
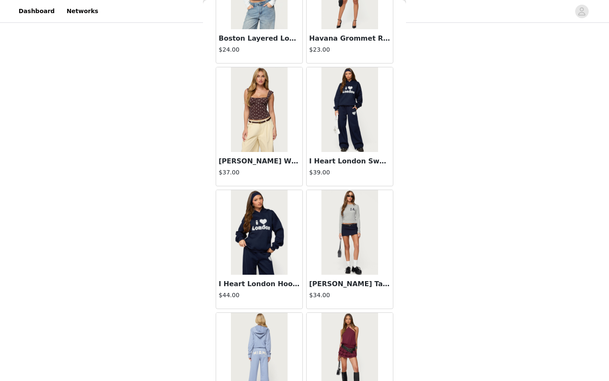
scroll to position [28172, 0]
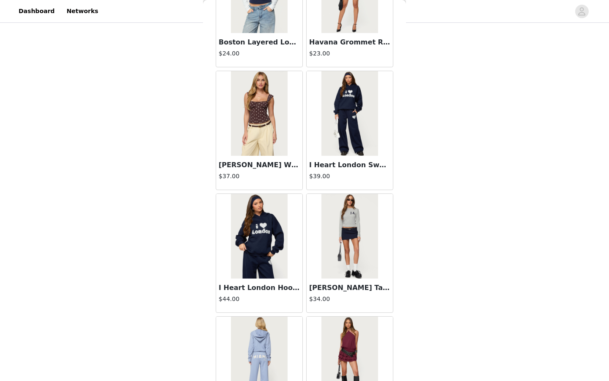
click at [259, 126] on img at bounding box center [259, 113] width 56 height 85
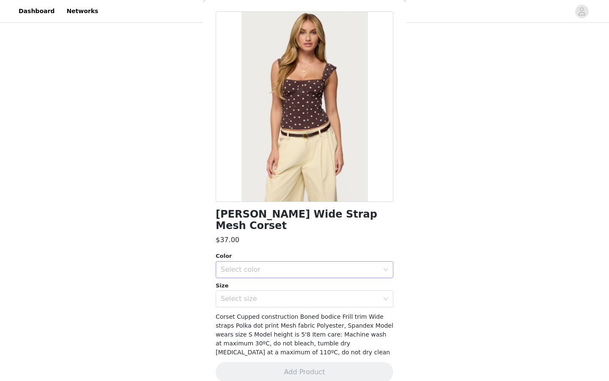
scroll to position [30, 0]
click at [283, 266] on div "Select color" at bounding box center [300, 270] width 158 height 8
click at [273, 274] on li "BROWN-AND-CREAM" at bounding box center [305, 277] width 178 height 14
click at [273, 295] on div "Select size" at bounding box center [300, 299] width 158 height 8
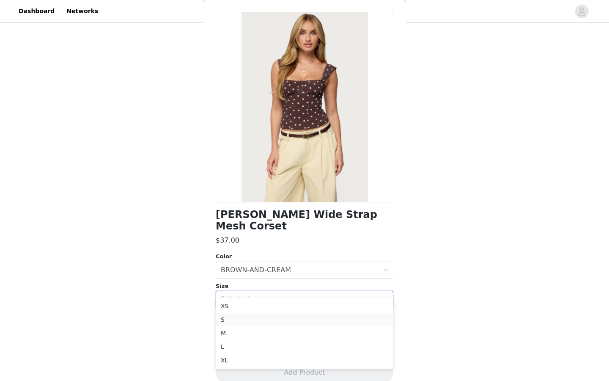
click at [255, 317] on li "S" at bounding box center [305, 319] width 178 height 14
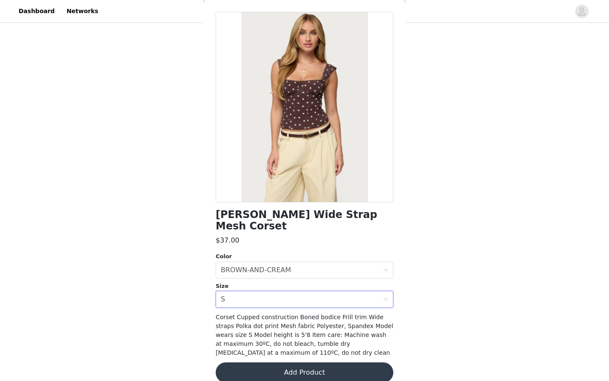
click at [296, 362] on button "Add Product" at bounding box center [305, 372] width 178 height 20
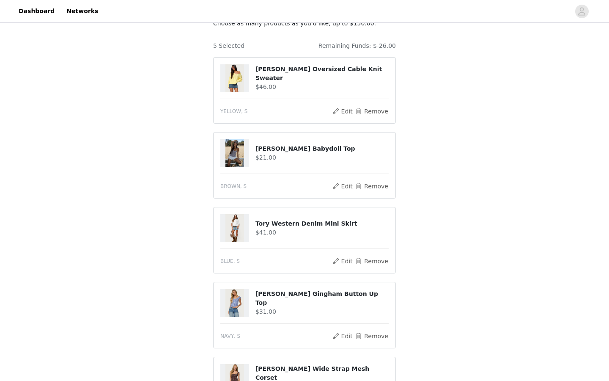
scroll to position [58, 0]
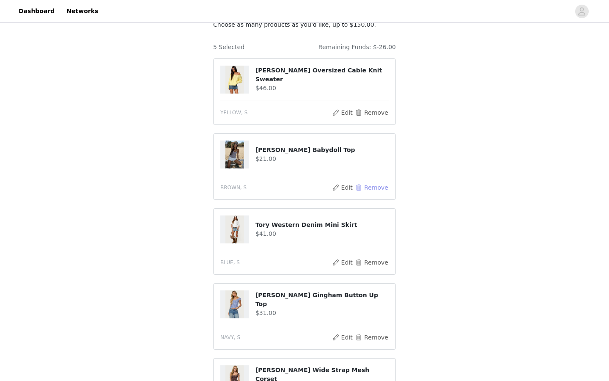
click at [370, 183] on button "Remove" at bounding box center [372, 187] width 34 height 10
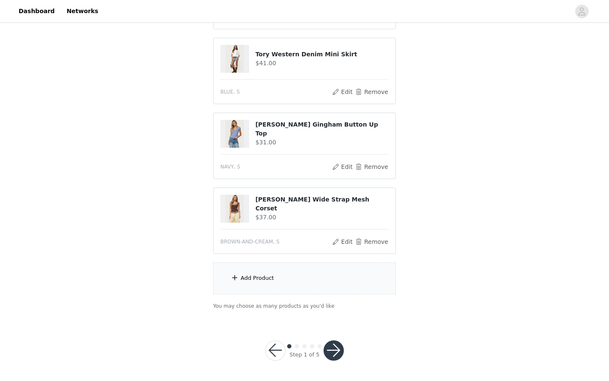
scroll to position [153, 0]
